Goal: Information Seeking & Learning: Learn about a topic

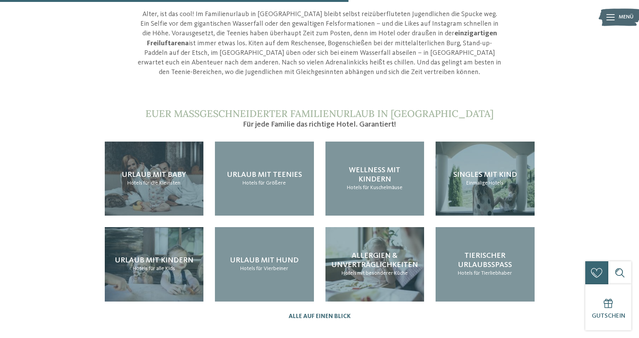
scroll to position [768, 0]
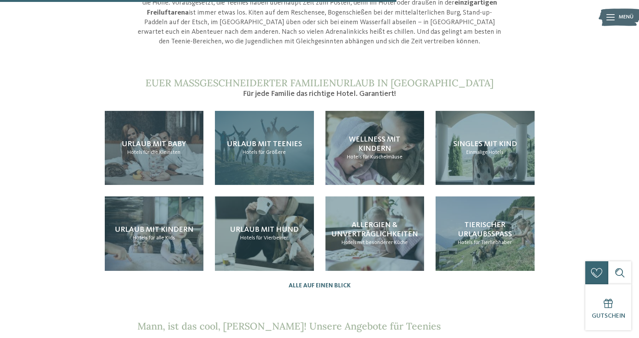
click at [258, 149] on p "Hotels für Größere" at bounding box center [264, 153] width 43 height 8
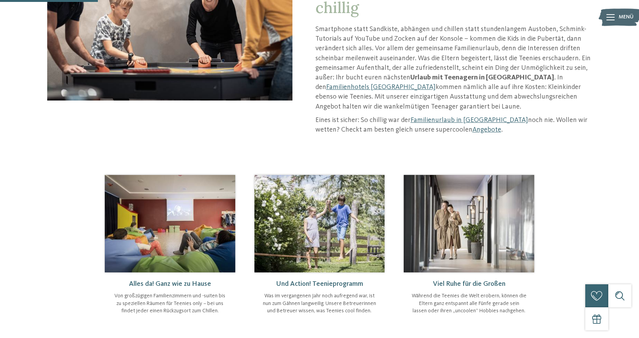
scroll to position [192, 0]
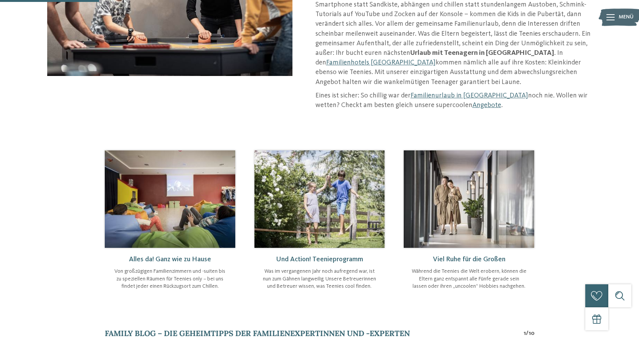
click at [317, 217] on img at bounding box center [320, 200] width 131 height 98
click at [351, 256] on span "Und Action! Teenieprogramm" at bounding box center [319, 259] width 87 height 7
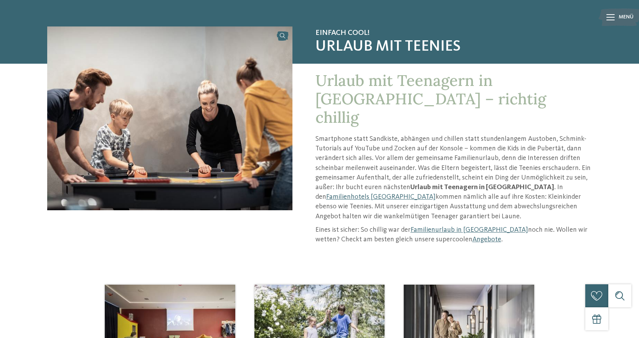
scroll to position [0, 0]
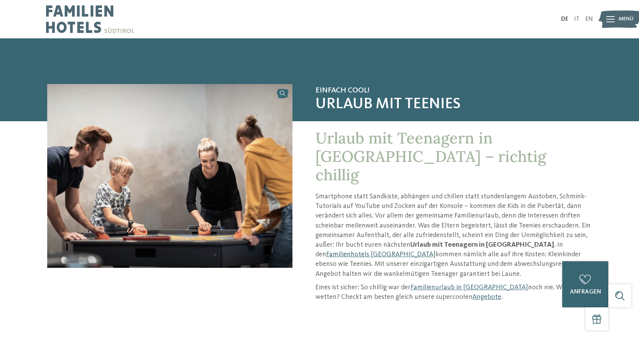
click at [436, 251] on link "Familienhotels [GEOGRAPHIC_DATA]" at bounding box center [380, 254] width 109 height 7
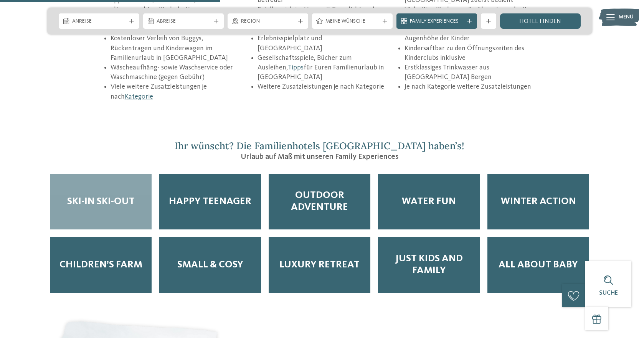
scroll to position [1229, 0]
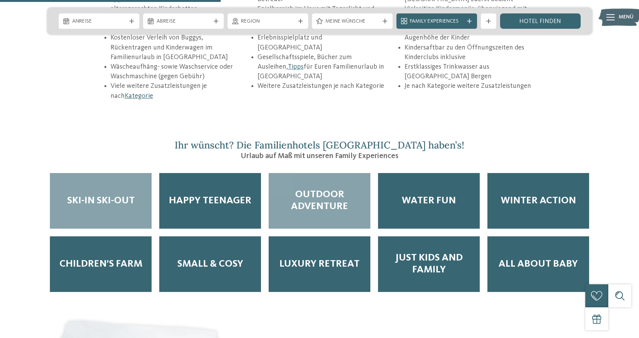
click at [334, 189] on span "Outdoor Adventure" at bounding box center [319, 201] width 86 height 24
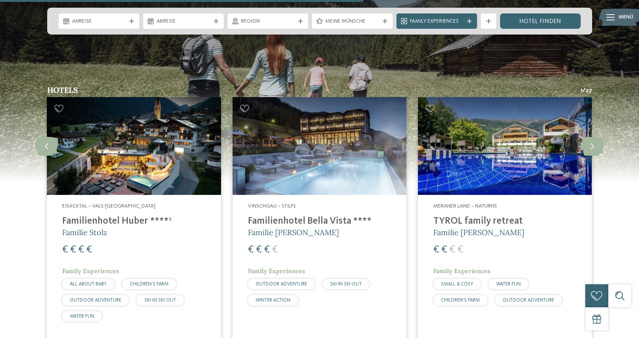
scroll to position [2035, 0]
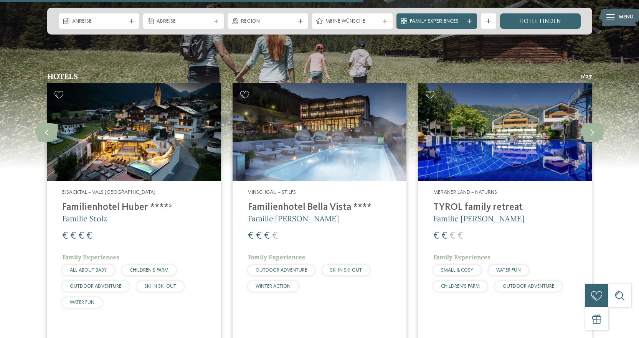
click at [125, 202] on h4 "Familienhotel Huber ****ˢ" at bounding box center [133, 208] width 143 height 12
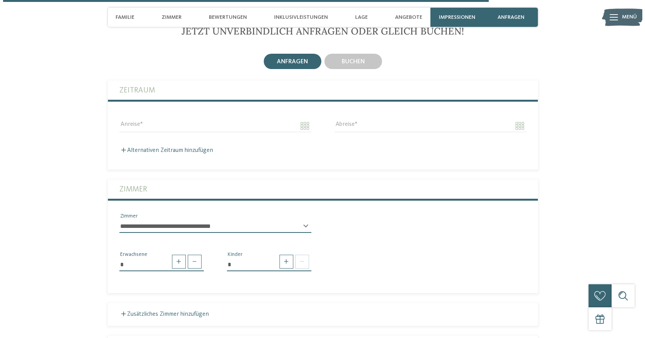
scroll to position [2150, 0]
